Goal: Check status: Check status

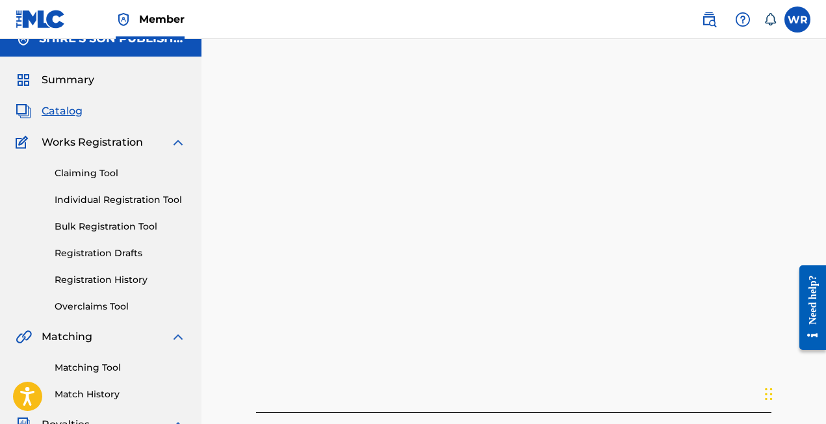
scroll to position [16, 0]
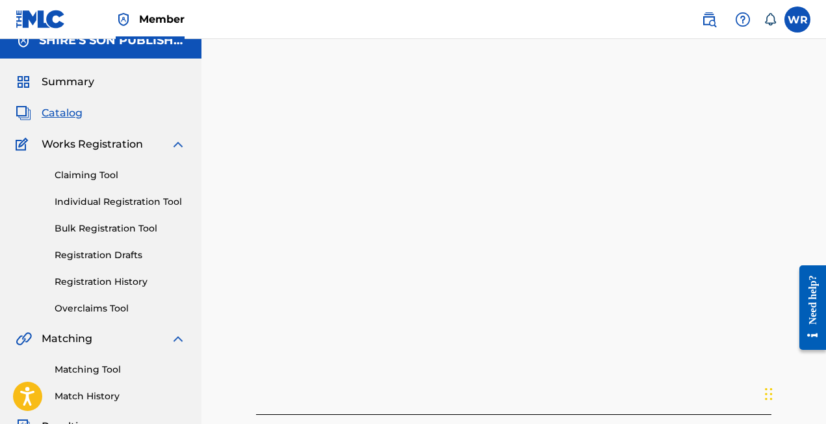
click at [118, 283] on link "Registration History" at bounding box center [120, 282] width 131 height 14
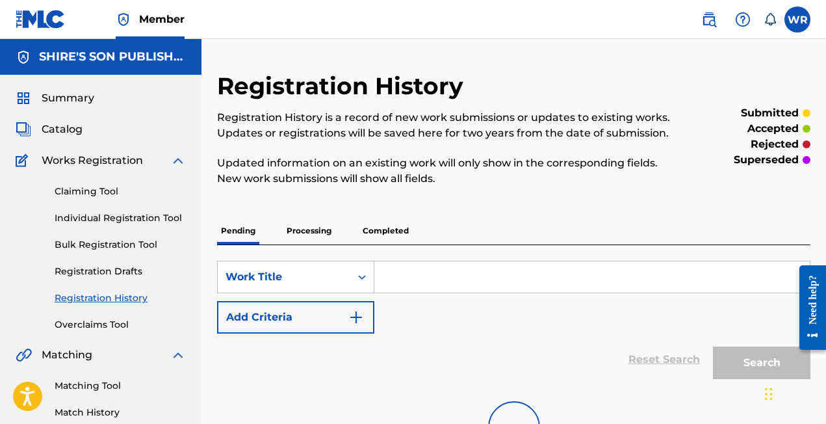
click at [310, 226] on p "Processing" at bounding box center [309, 230] width 53 height 27
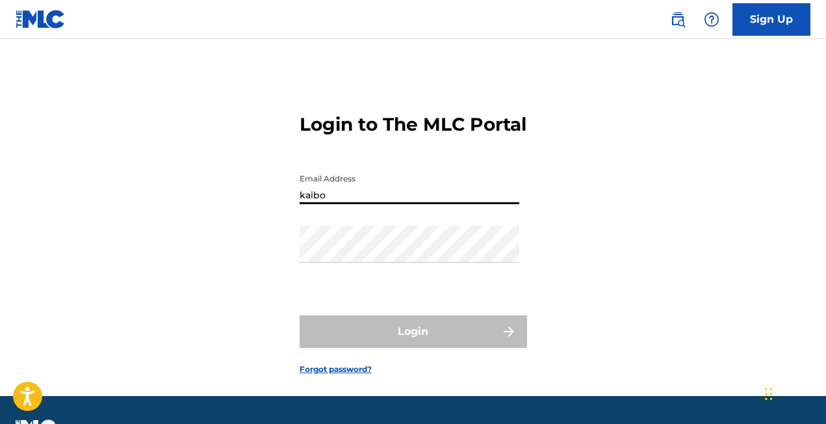
type input "[EMAIL_ADDRESS][DOMAIN_NAME]"
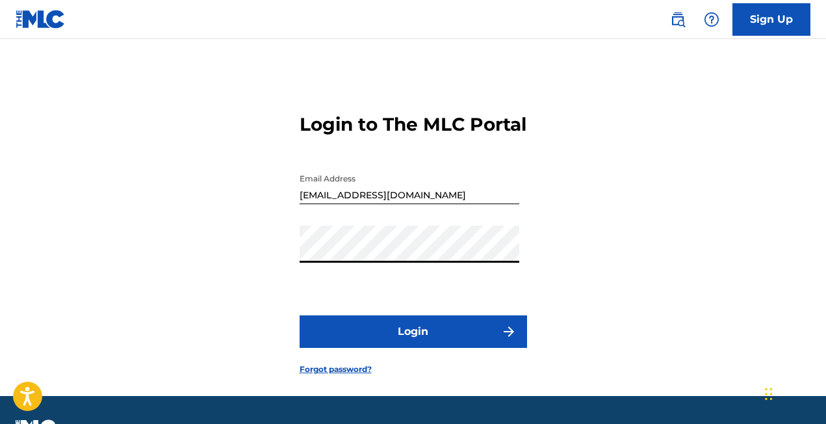
click at [396, 348] on button "Login" at bounding box center [412, 331] width 227 height 32
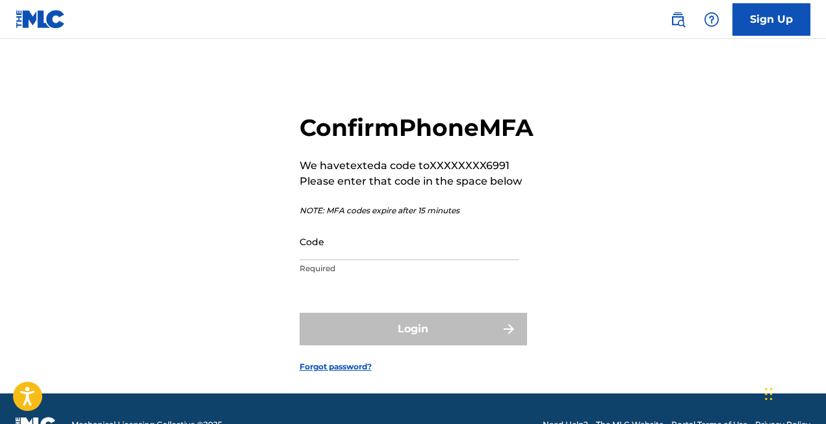
click at [360, 260] on input "Code" at bounding box center [409, 241] width 220 height 37
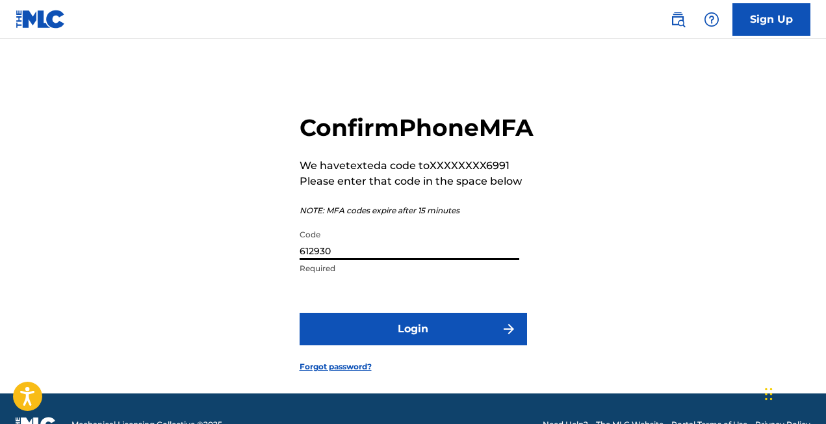
type input "612930"
click at [372, 345] on button "Login" at bounding box center [412, 328] width 227 height 32
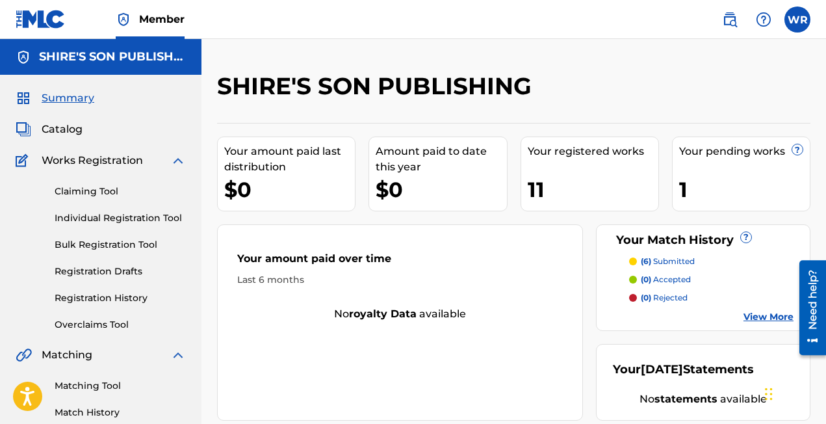
click at [101, 296] on link "Registration History" at bounding box center [120, 298] width 131 height 14
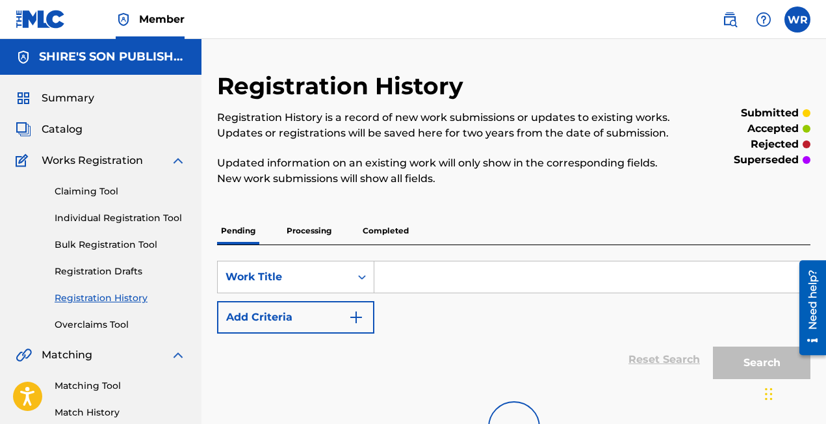
click at [316, 229] on p "Processing" at bounding box center [309, 230] width 53 height 27
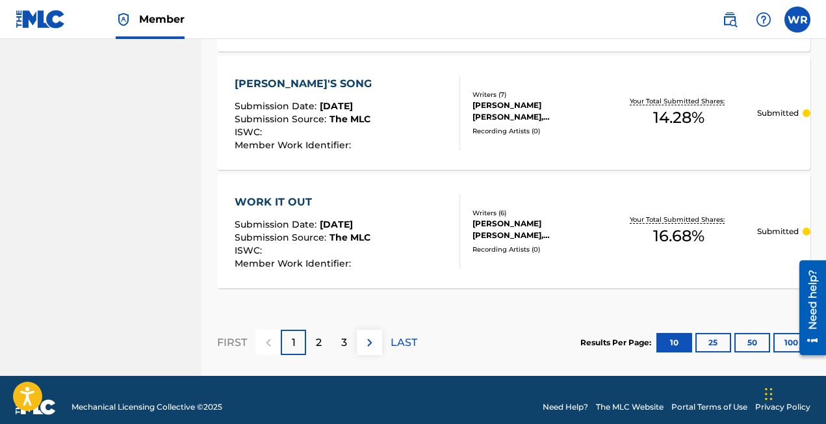
scroll to position [1322, 0]
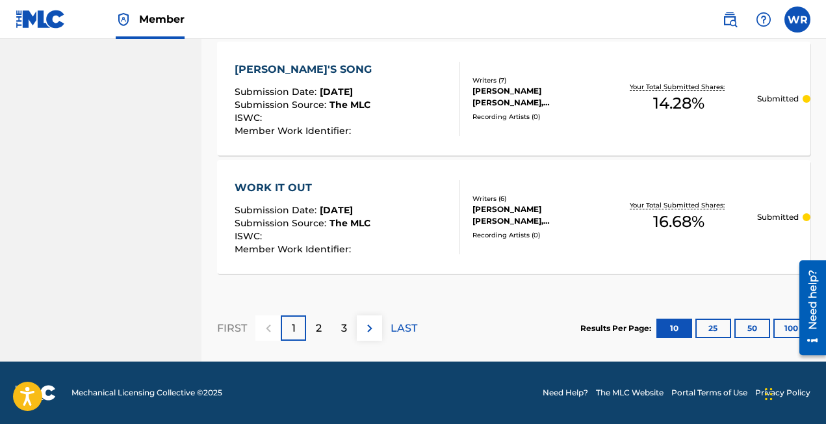
click at [322, 333] on div "2" at bounding box center [318, 327] width 25 height 25
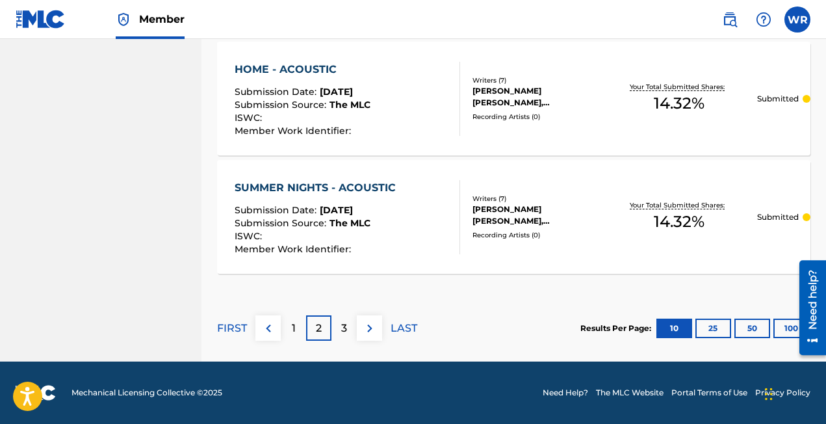
click at [336, 333] on div "3" at bounding box center [343, 327] width 25 height 25
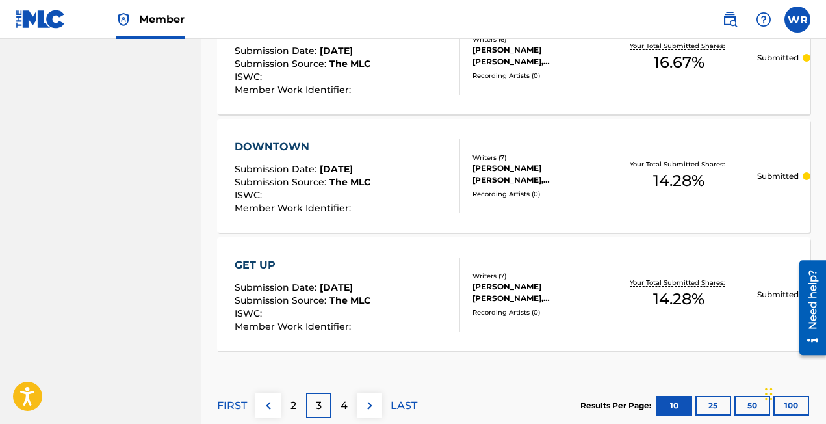
scroll to position [1322, 0]
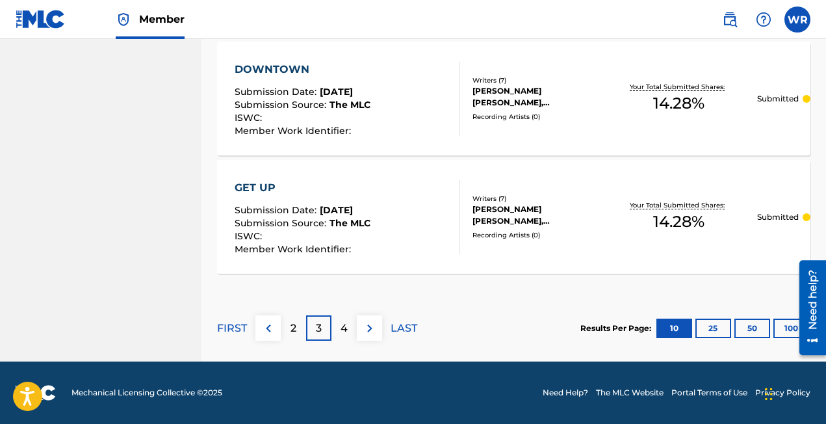
click at [348, 323] on div "4" at bounding box center [343, 327] width 25 height 25
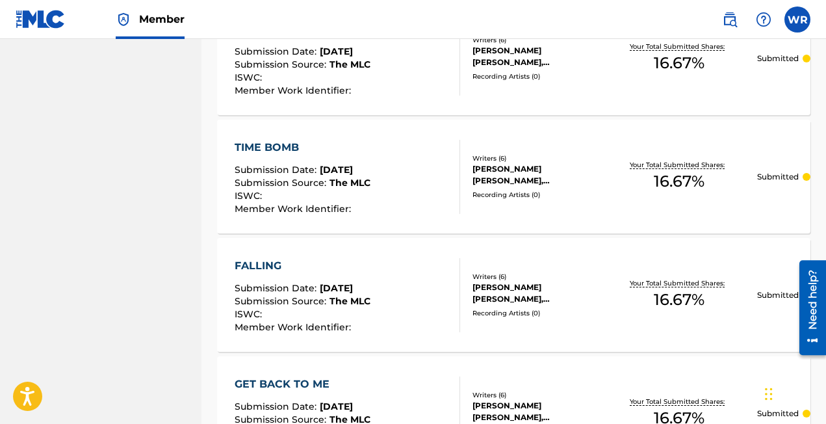
scroll to position [1128, 0]
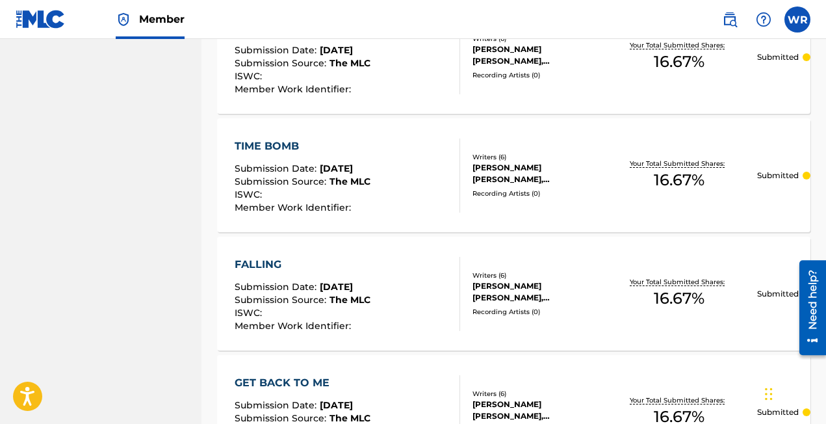
click at [276, 268] on div "FALLING" at bounding box center [302, 265] width 136 height 16
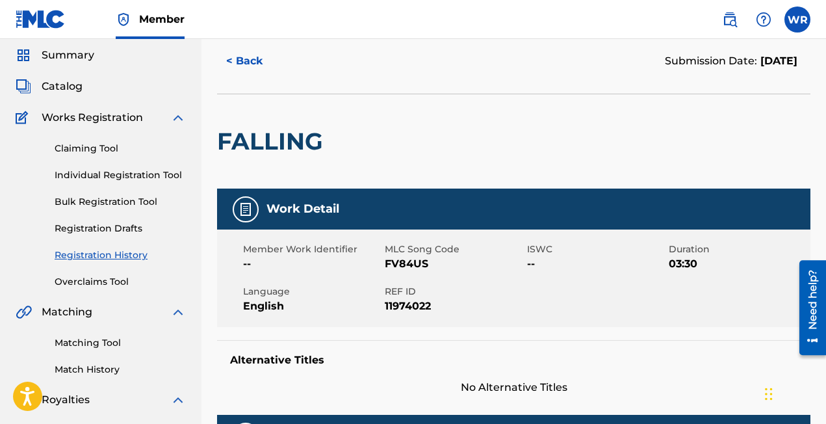
scroll to position [40, 0]
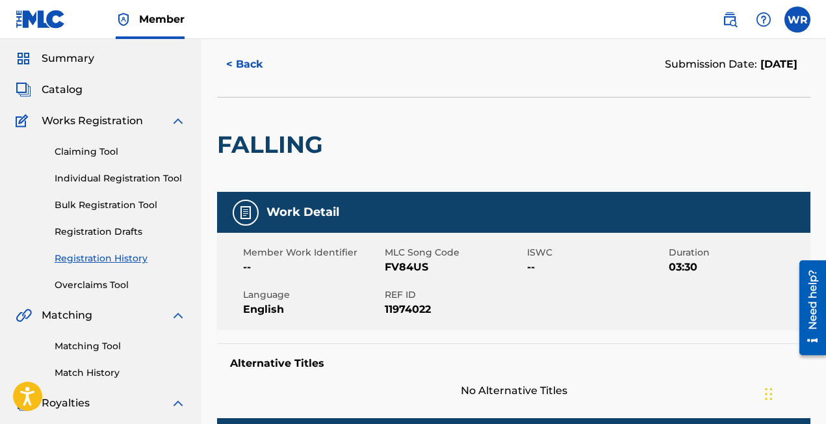
click at [413, 268] on span "FV84US" at bounding box center [454, 267] width 138 height 16
copy span "FV84US"
click at [98, 348] on link "Matching Tool" at bounding box center [120, 346] width 131 height 14
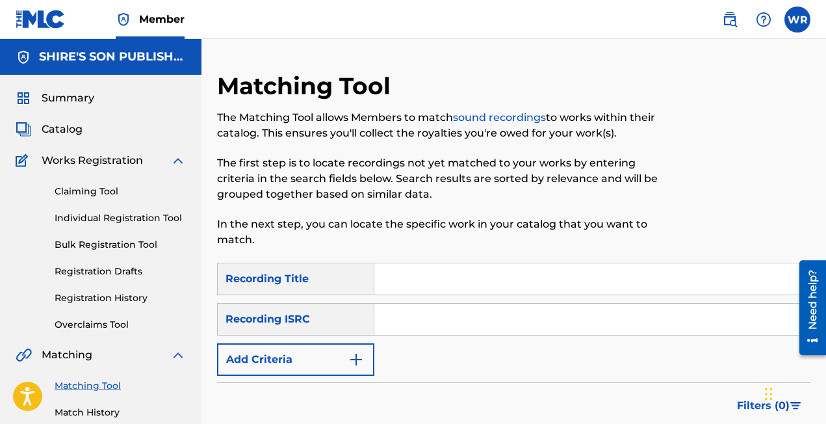
click at [474, 277] on input "Search Form" at bounding box center [591, 278] width 435 height 31
type input "falling"
click at [514, 320] on input "Search Form" at bounding box center [591, 318] width 435 height 31
click at [346, 318] on div "Recording ISRC" at bounding box center [295, 319] width 157 height 32
click at [314, 358] on button "Add Criteria" at bounding box center [295, 359] width 157 height 32
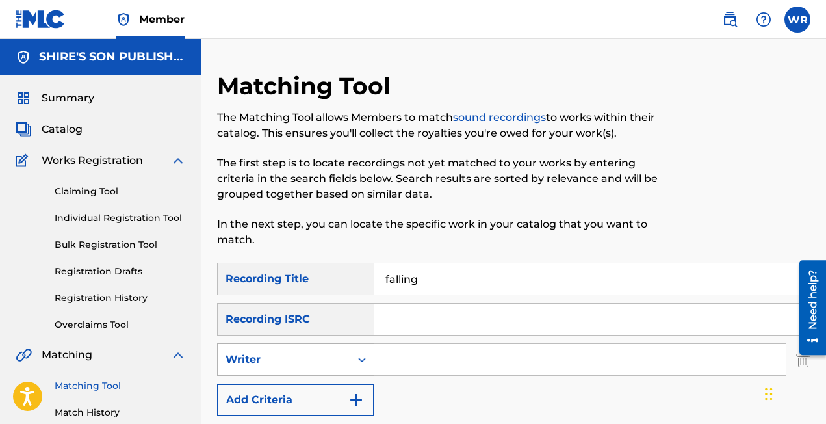
click at [310, 368] on div "Writer" at bounding box center [284, 359] width 133 height 25
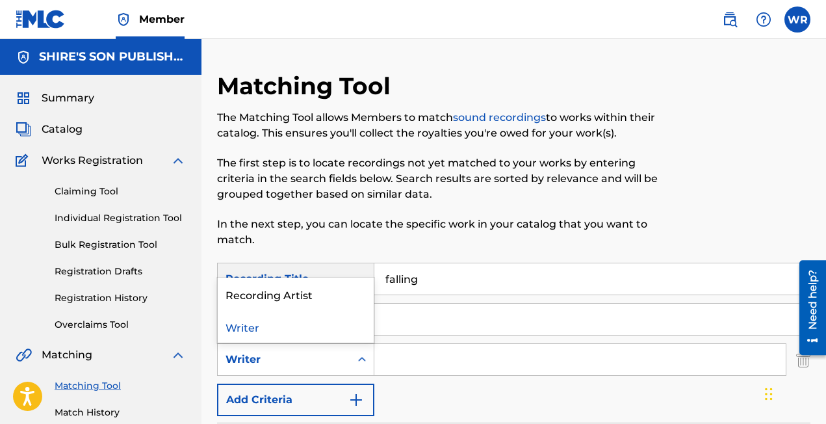
click at [449, 323] on input "Search Form" at bounding box center [591, 318] width 435 height 31
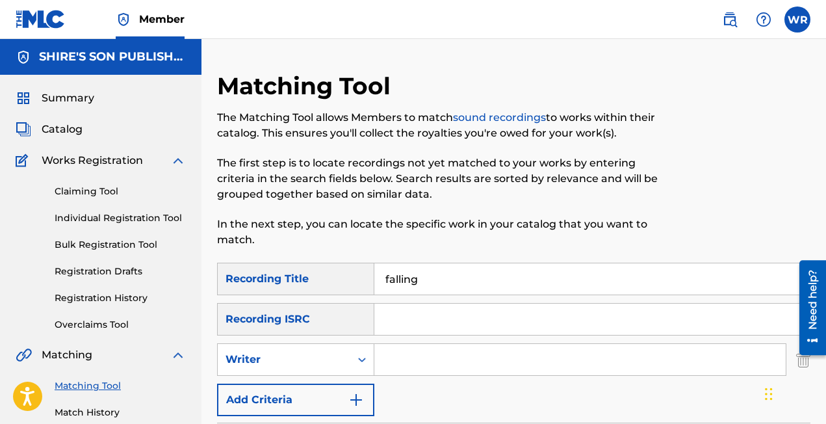
click at [637, 215] on div "The Matching Tool allows Members to match sound recordings to works within thei…" at bounding box center [445, 179] width 457 height 138
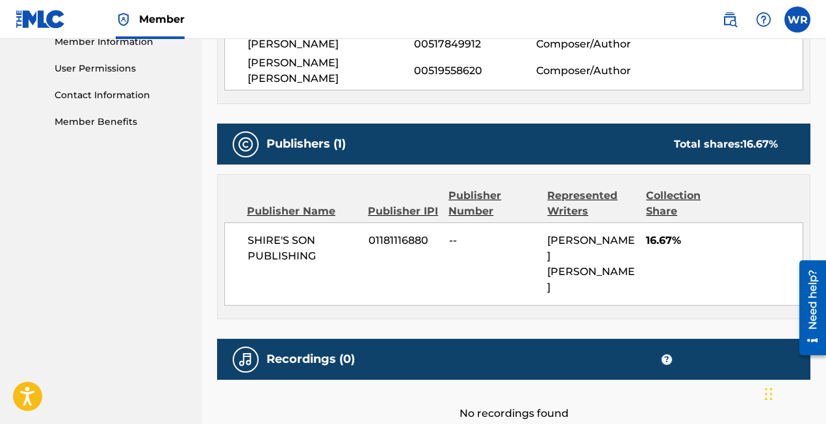
scroll to position [678, 0]
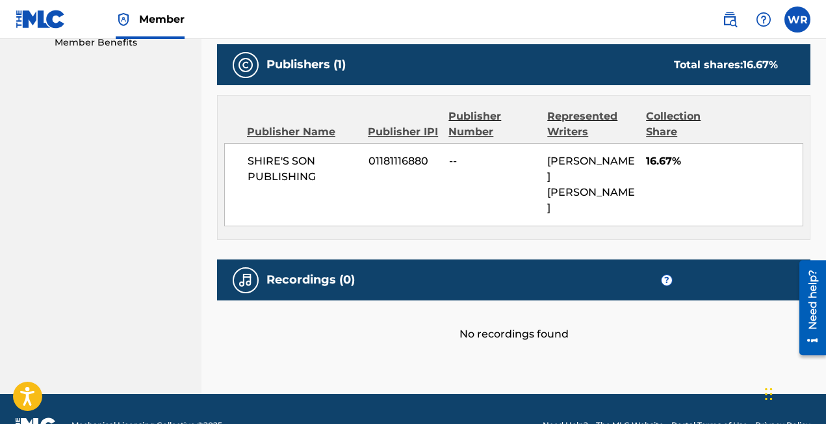
click at [316, 272] on h5 "Recordings (0)" at bounding box center [310, 279] width 88 height 15
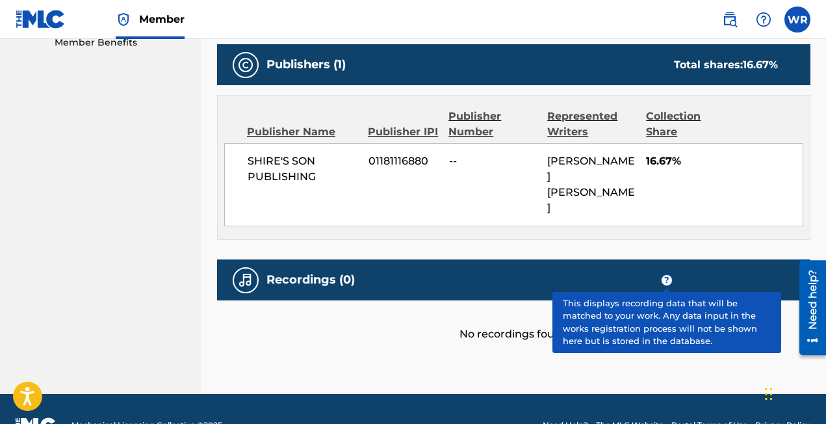
click at [671, 275] on span "?" at bounding box center [666, 280] width 10 height 10
